Goal: Check status: Check status

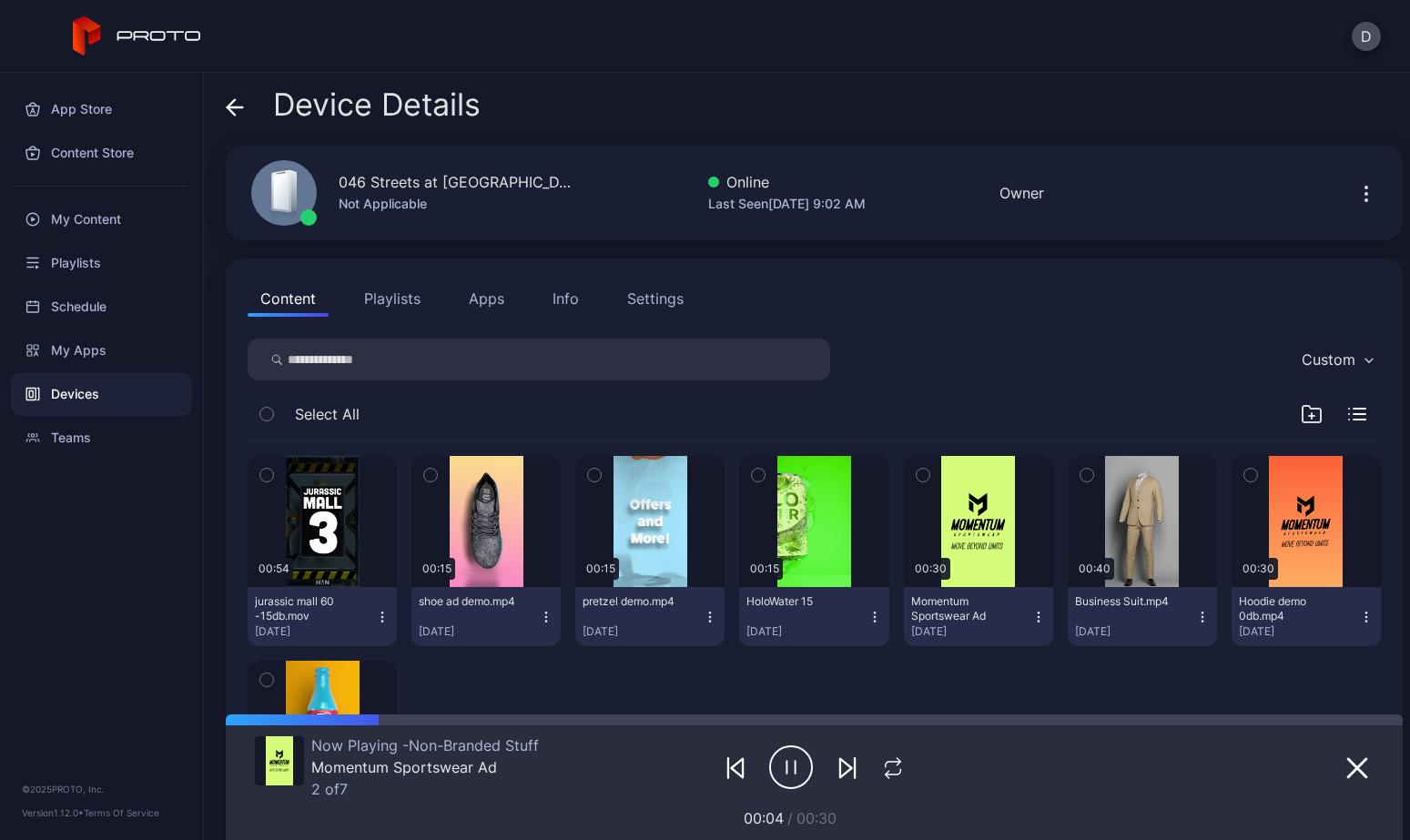
click at [109, 401] on div "Devices" at bounding box center [102, 394] width 181 height 44
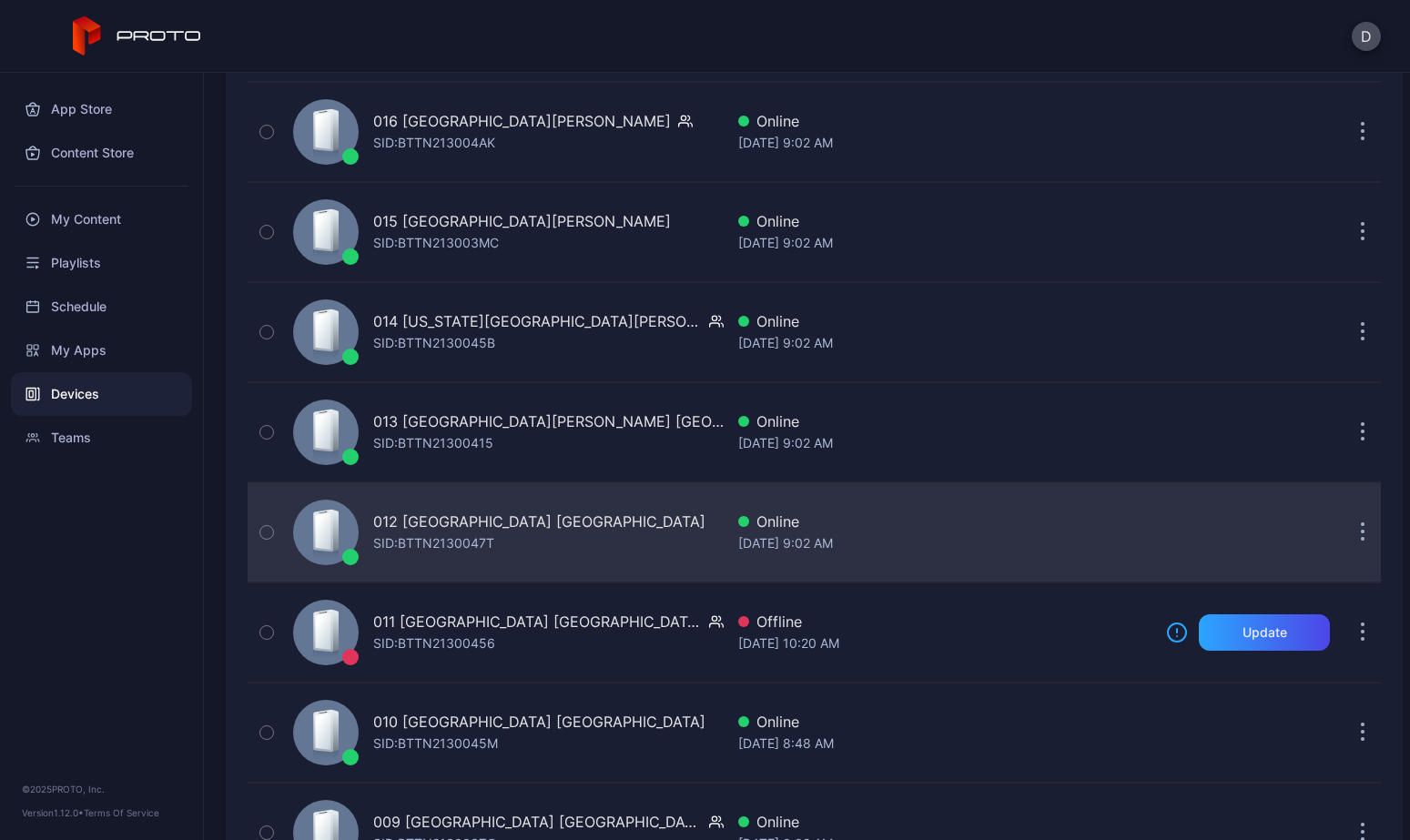
scroll to position [3274, 0]
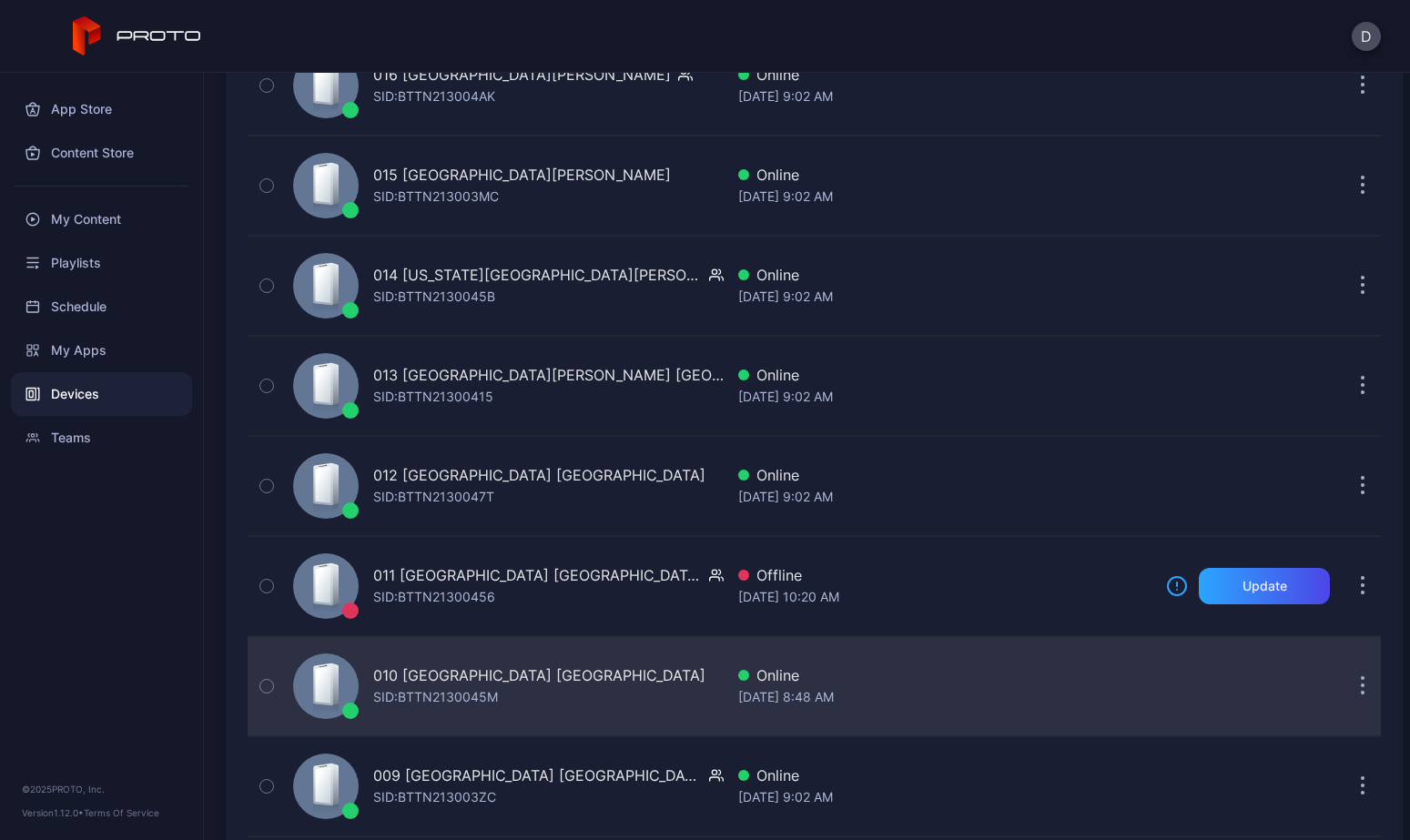
click at [604, 695] on div "010 Southdale Center MN SID: BTTN2130045M" at bounding box center [504, 685] width 438 height 91
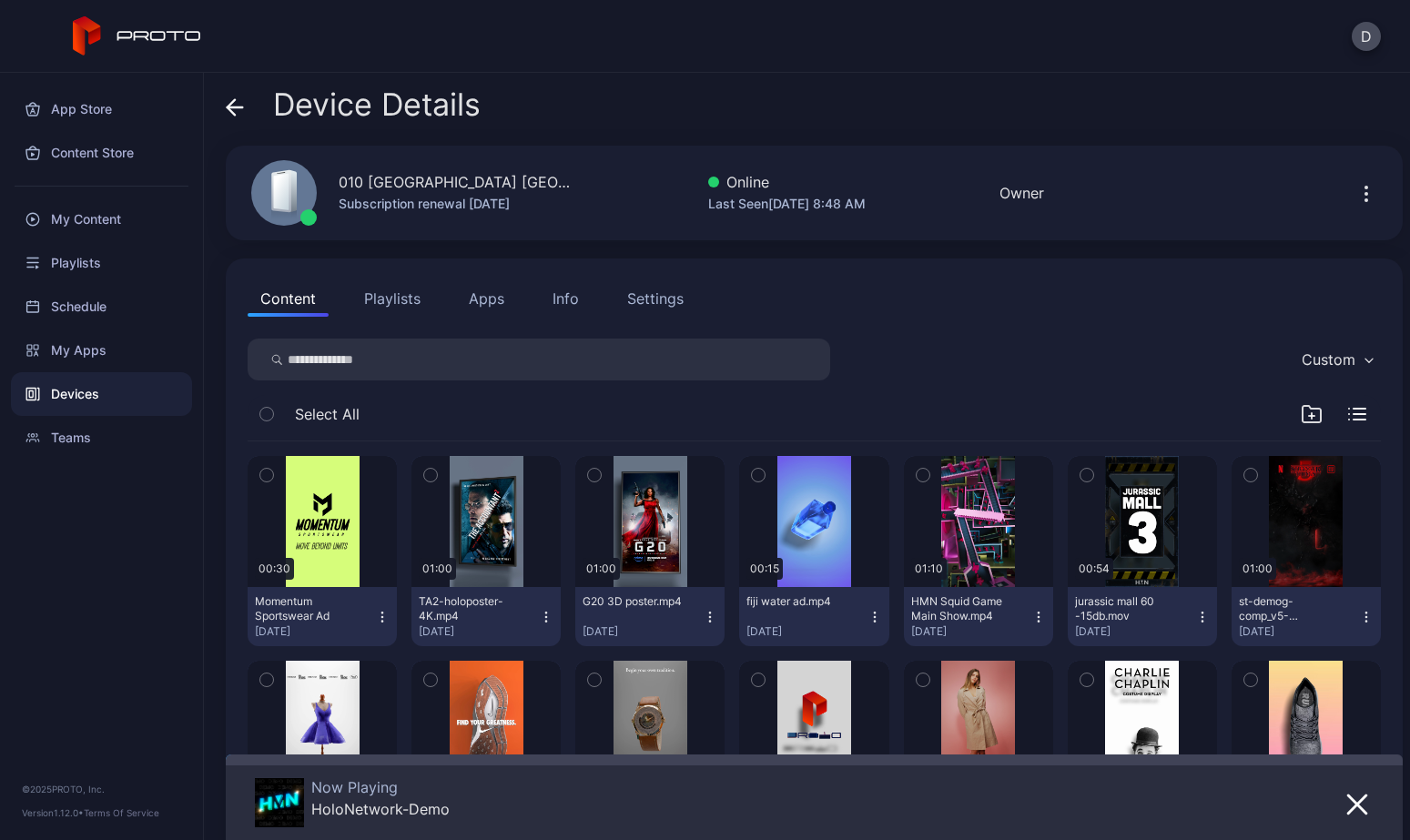
click at [405, 292] on button "Playlists" at bounding box center [393, 298] width 82 height 37
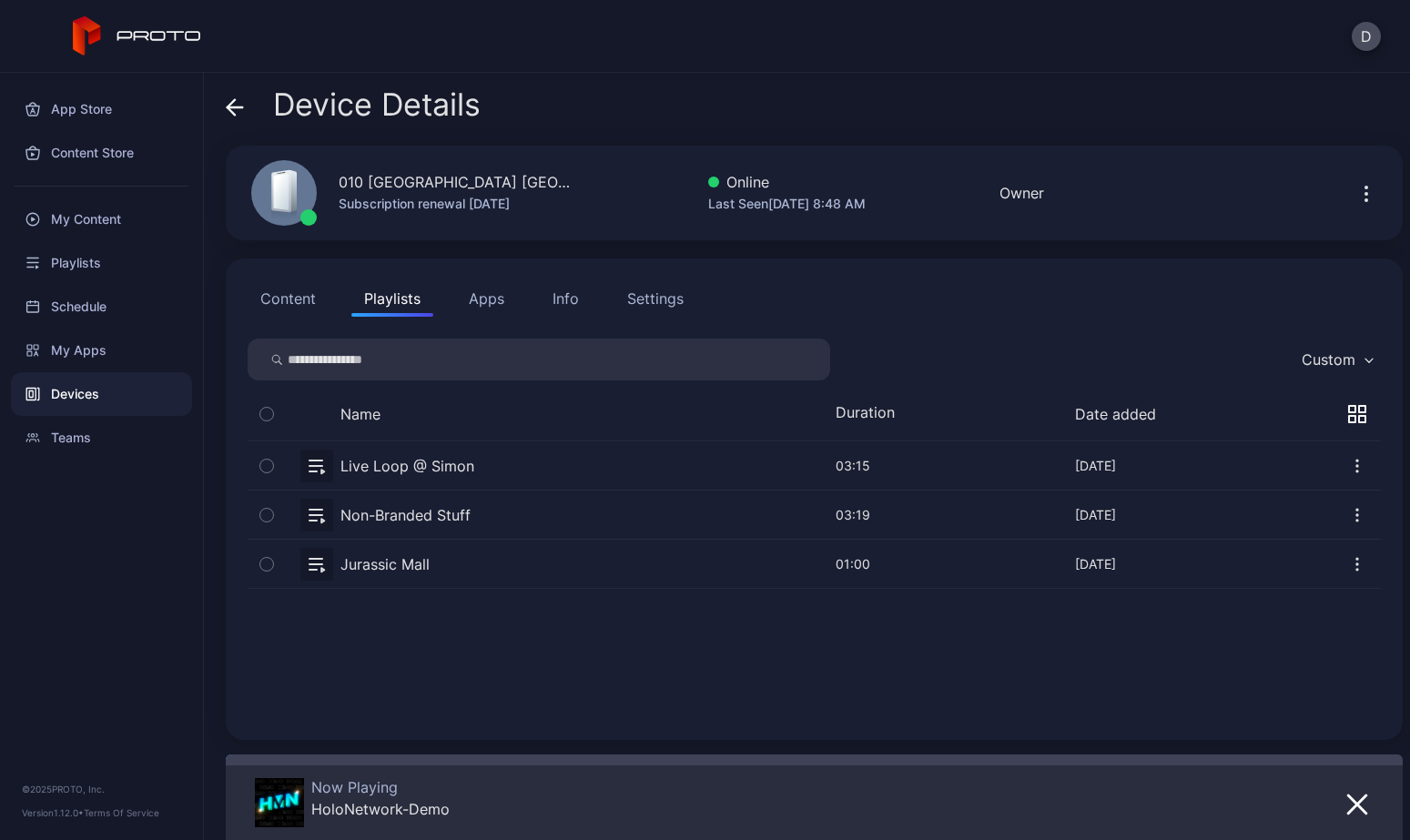
click at [493, 512] on button "button" at bounding box center [814, 514] width 1134 height 48
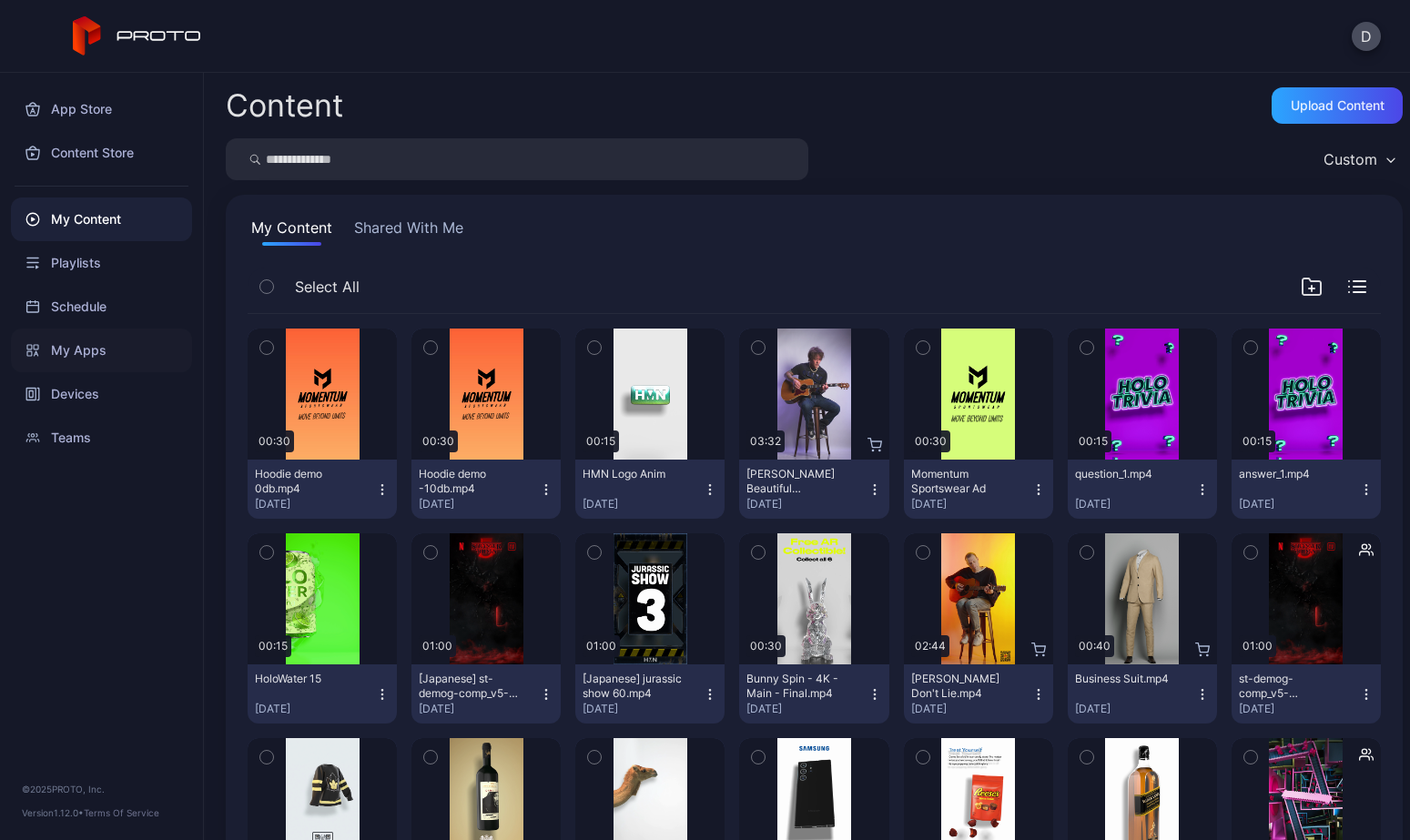
click at [82, 351] on div "My Apps" at bounding box center [102, 350] width 181 height 44
